Goal: Find specific page/section: Find specific page/section

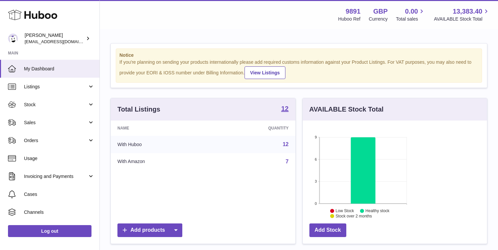
scroll to position [104, 120]
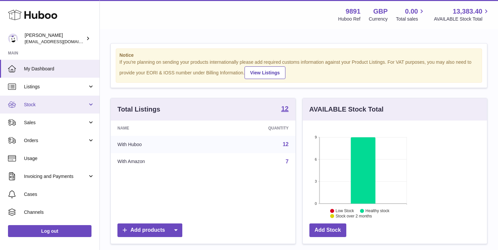
click at [63, 101] on link "Stock" at bounding box center [49, 105] width 99 height 18
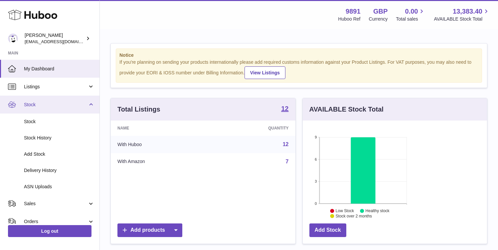
click at [62, 102] on span "Stock" at bounding box center [56, 105] width 64 height 6
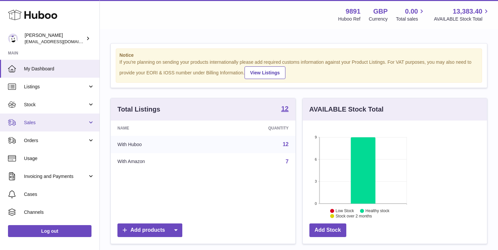
click at [56, 121] on span "Sales" at bounding box center [56, 123] width 64 height 6
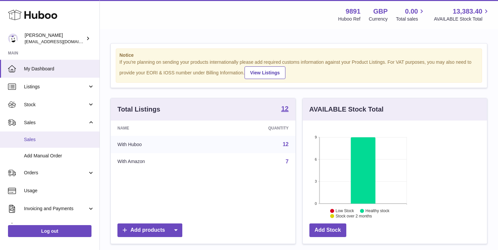
click at [60, 136] on link "Sales" at bounding box center [49, 140] width 99 height 16
